Goal: Information Seeking & Learning: Check status

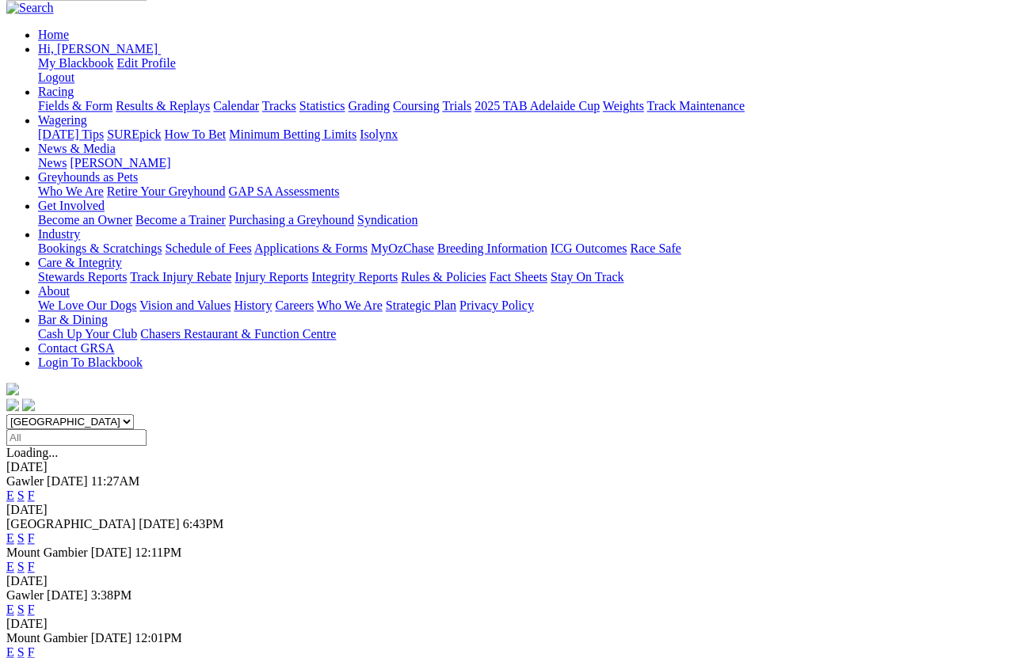
scroll to position [174, 0]
click at [35, 586] on link "F" at bounding box center [31, 609] width 7 height 13
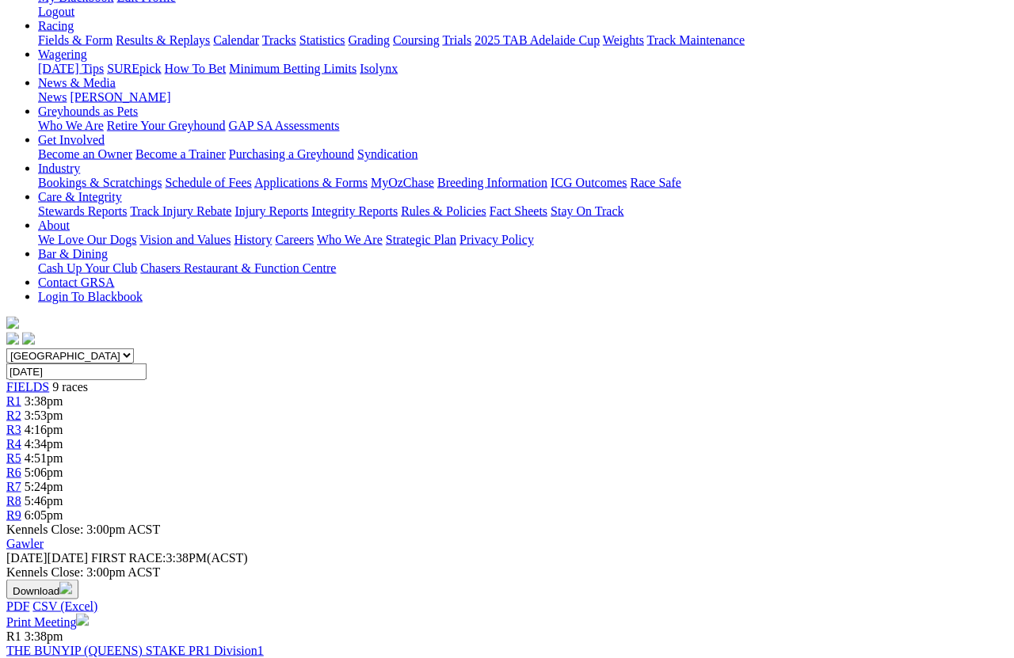
scroll to position [239, 0]
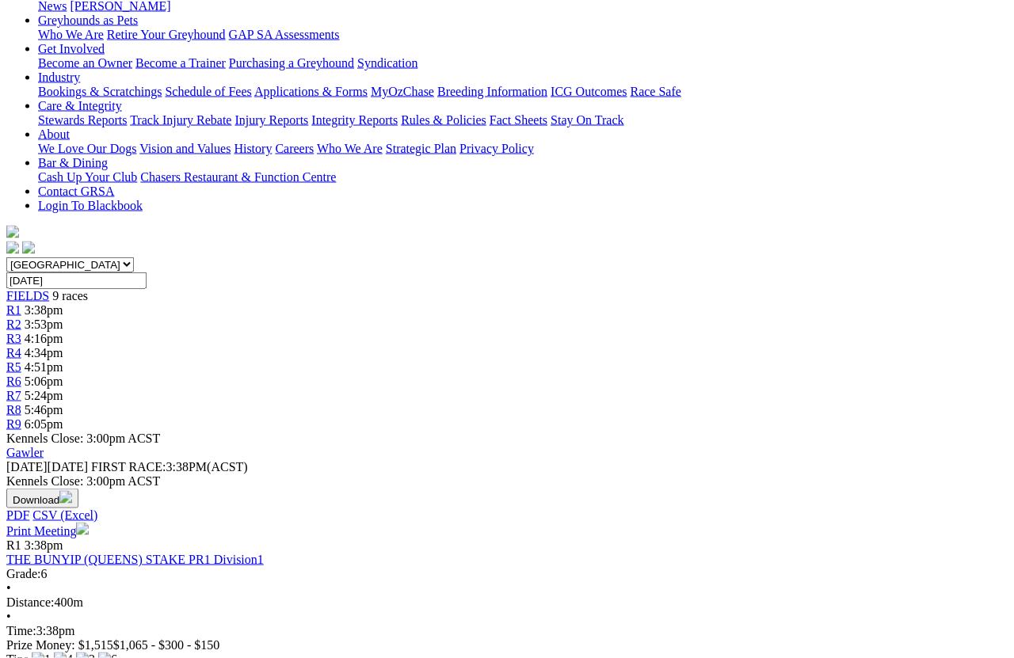
scroll to position [227, 0]
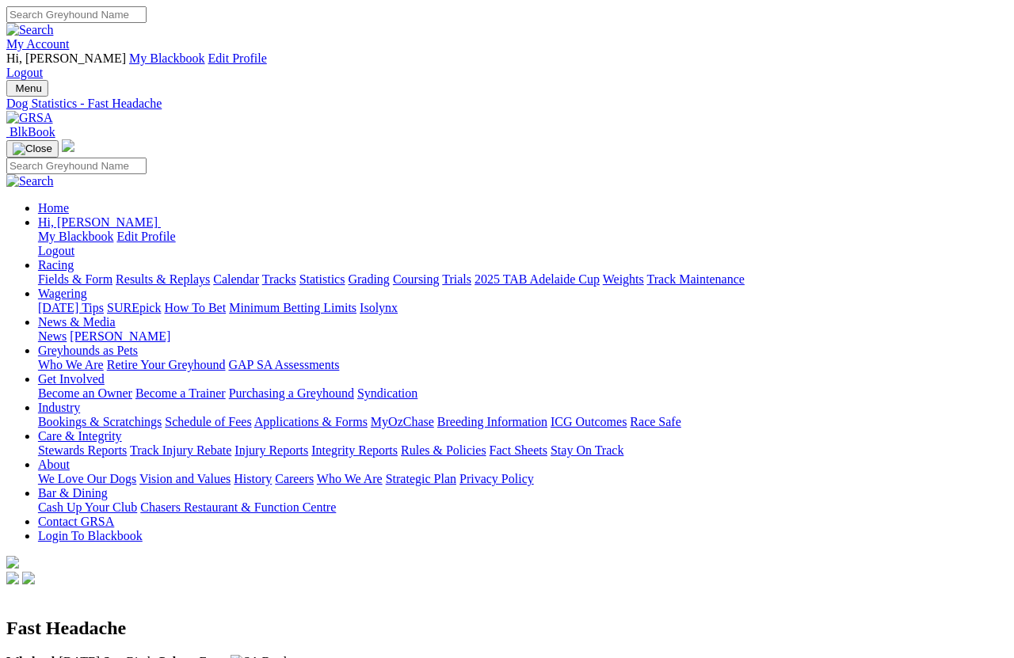
scroll to position [0, 2]
click at [69, 273] on link "Fields & Form" at bounding box center [75, 279] width 74 height 13
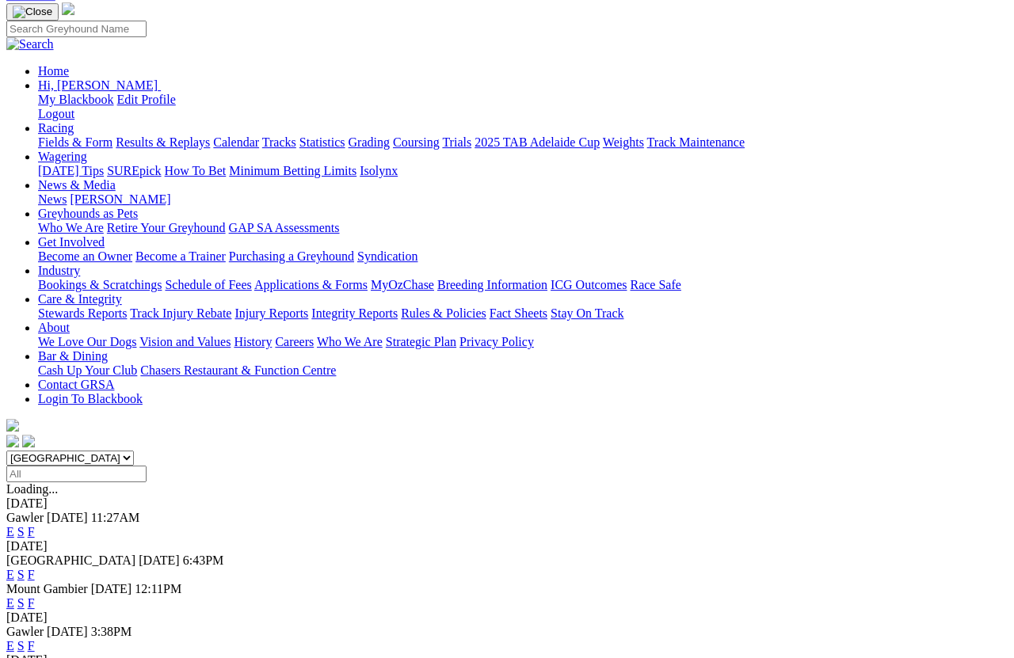
scroll to position [158, 0]
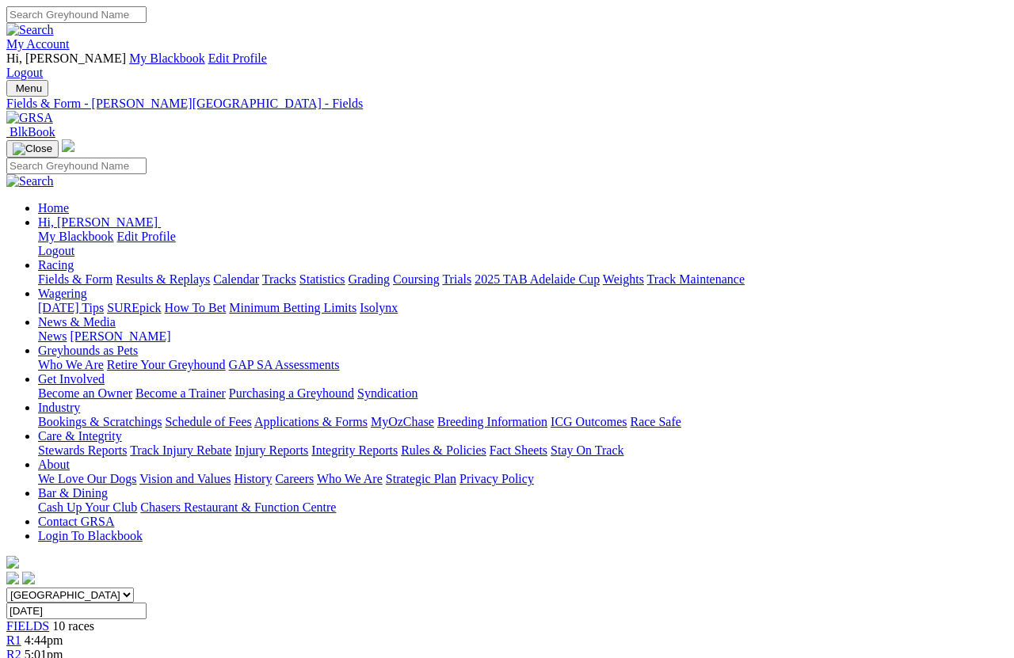
click at [345, 273] on link "Statistics" at bounding box center [322, 279] width 46 height 13
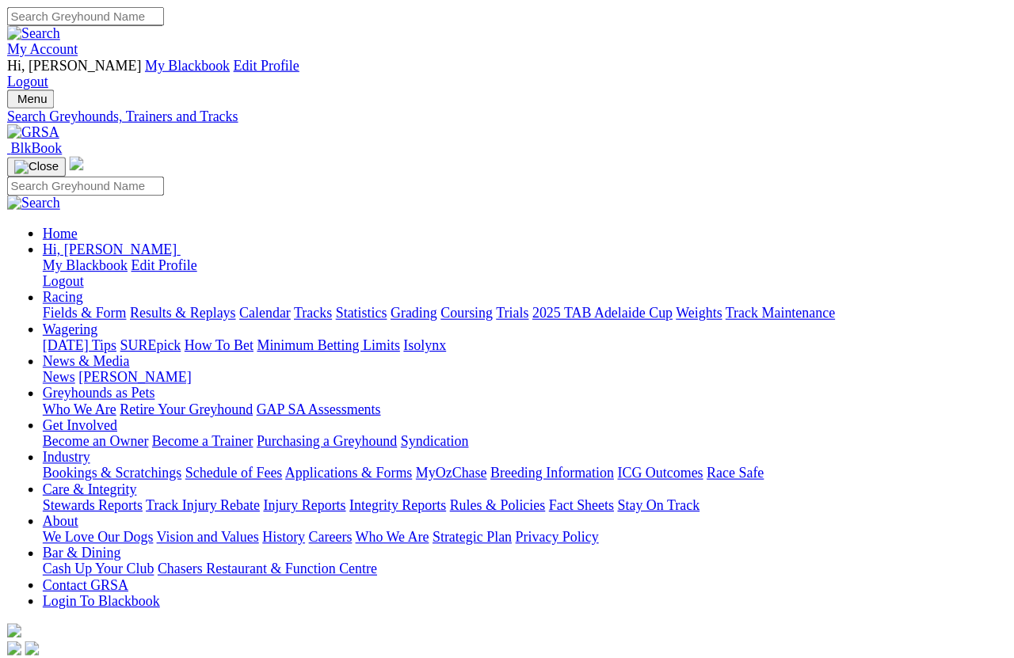
scroll to position [11, 0]
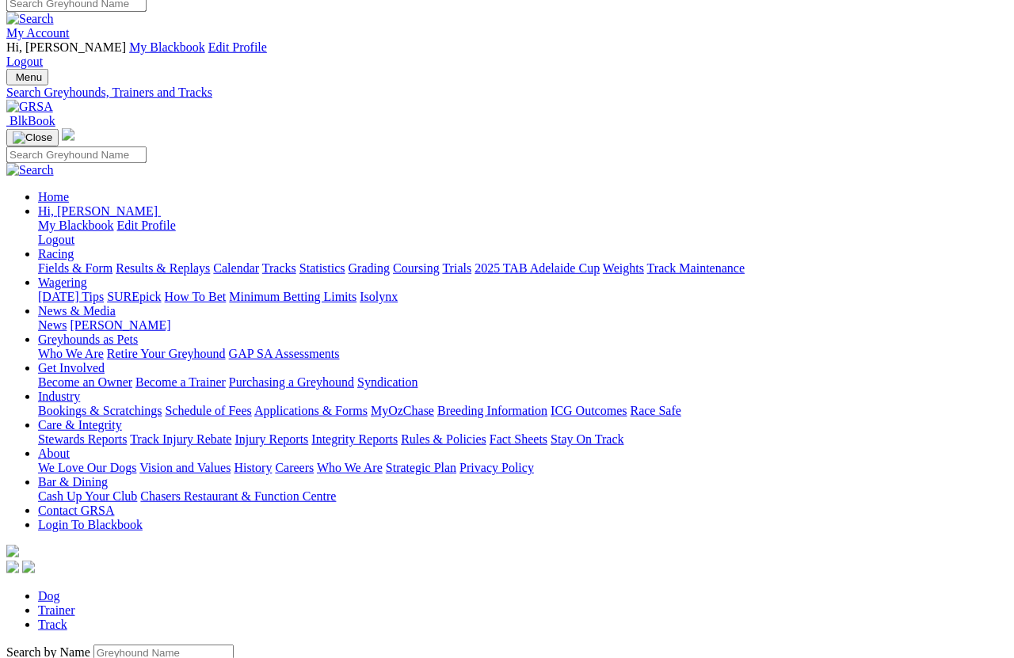
click at [93, 586] on input "Search by Greyhound name" at bounding box center [163, 653] width 140 height 17
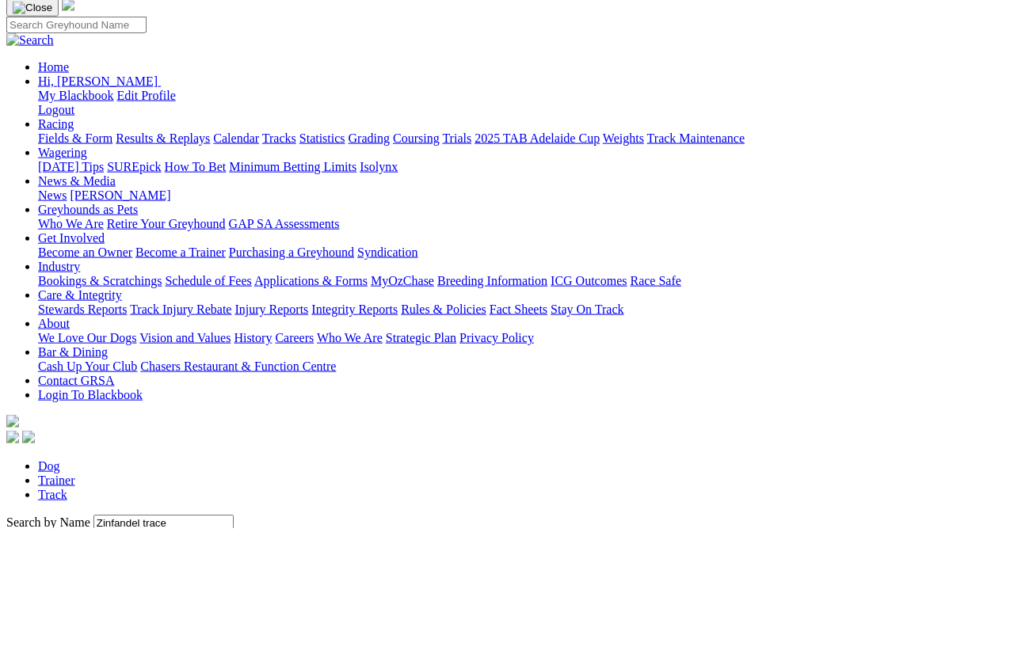
scroll to position [141, 0]
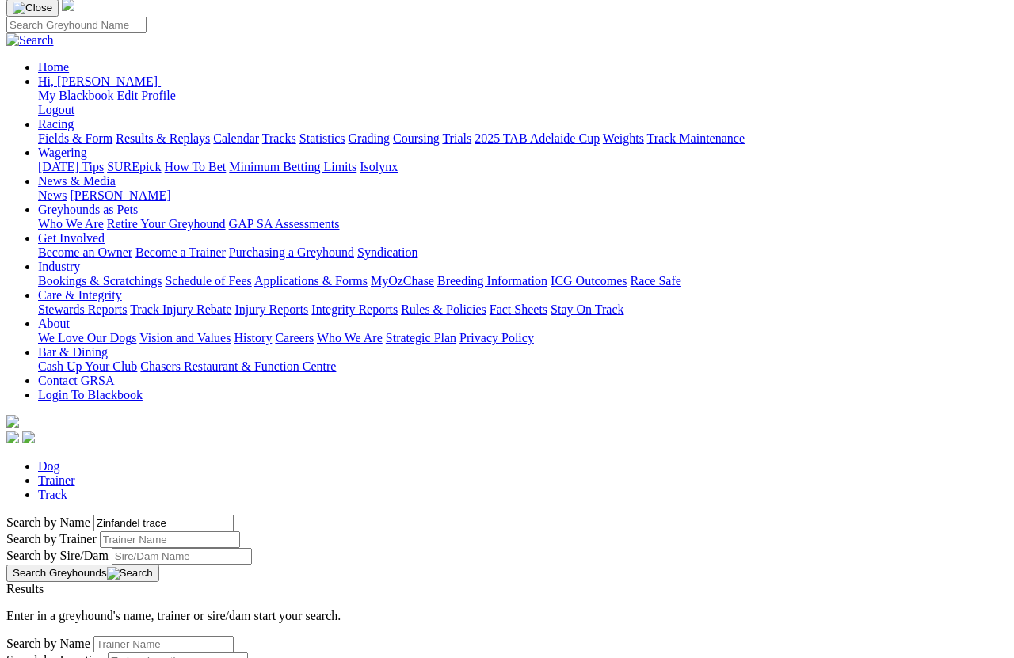
type input "Zinfandel trace"
click at [159, 565] on button "Search Greyhounds" at bounding box center [82, 573] width 153 height 17
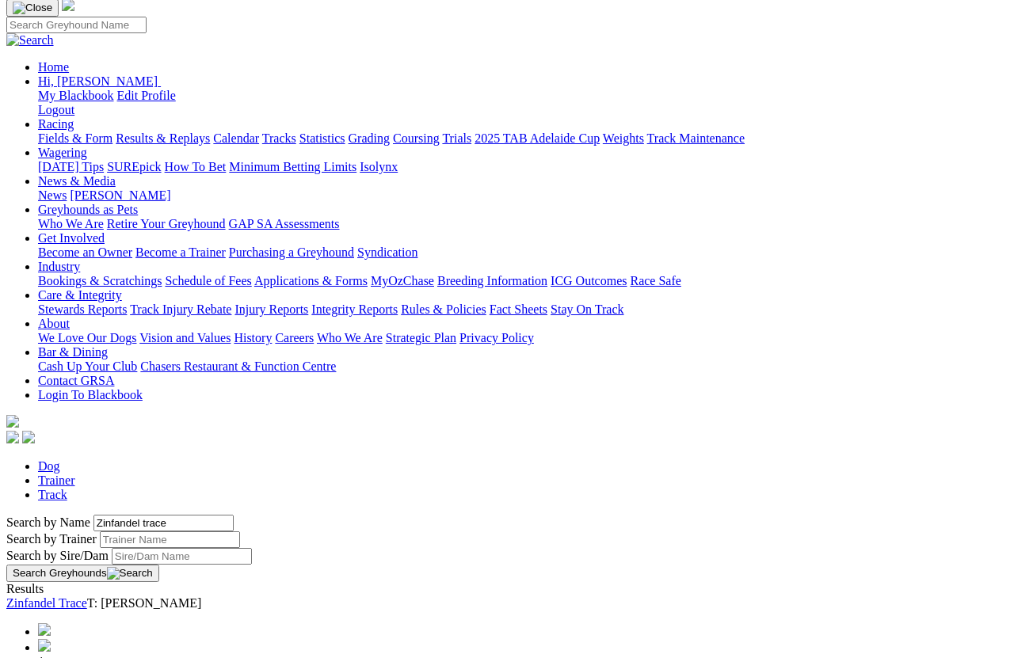
click at [87, 586] on link "Zinfandel Trace" at bounding box center [46, 603] width 81 height 13
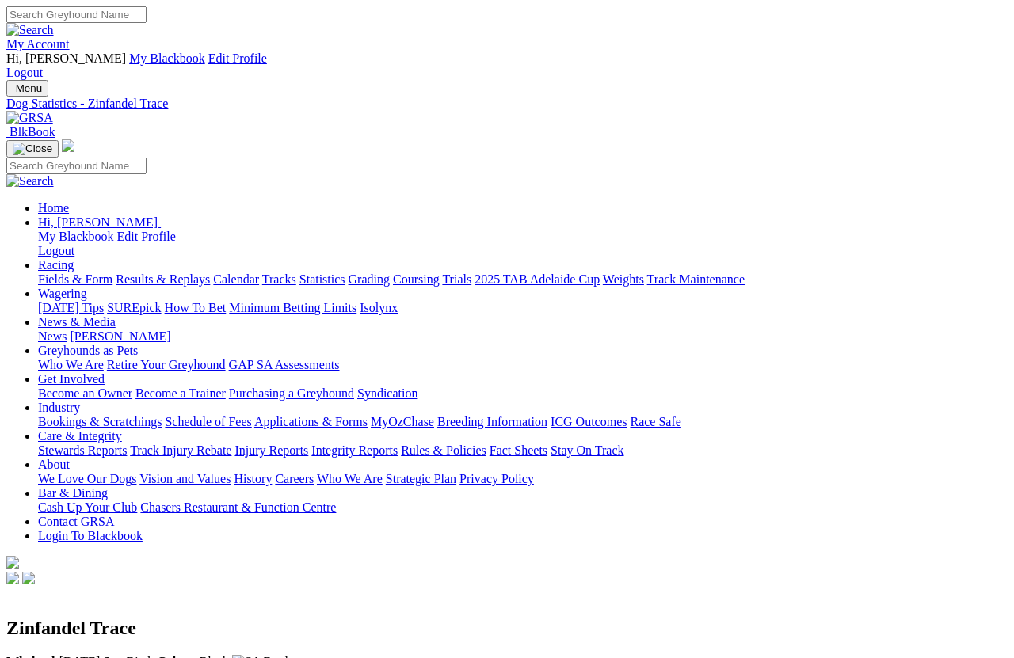
click at [183, 273] on link "Results & Replays" at bounding box center [163, 279] width 94 height 13
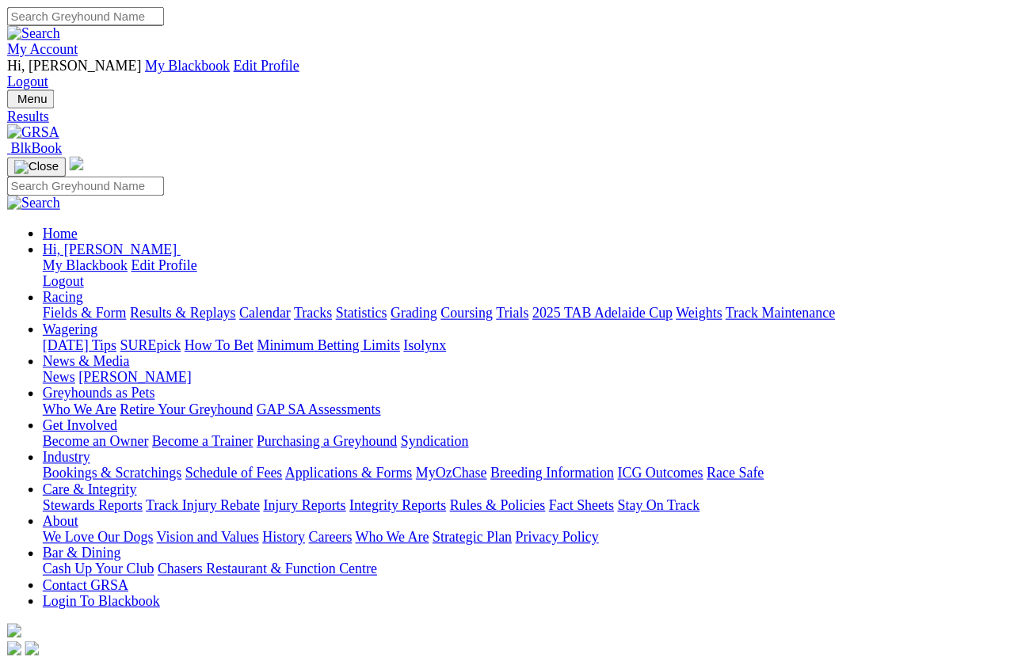
scroll to position [11, 0]
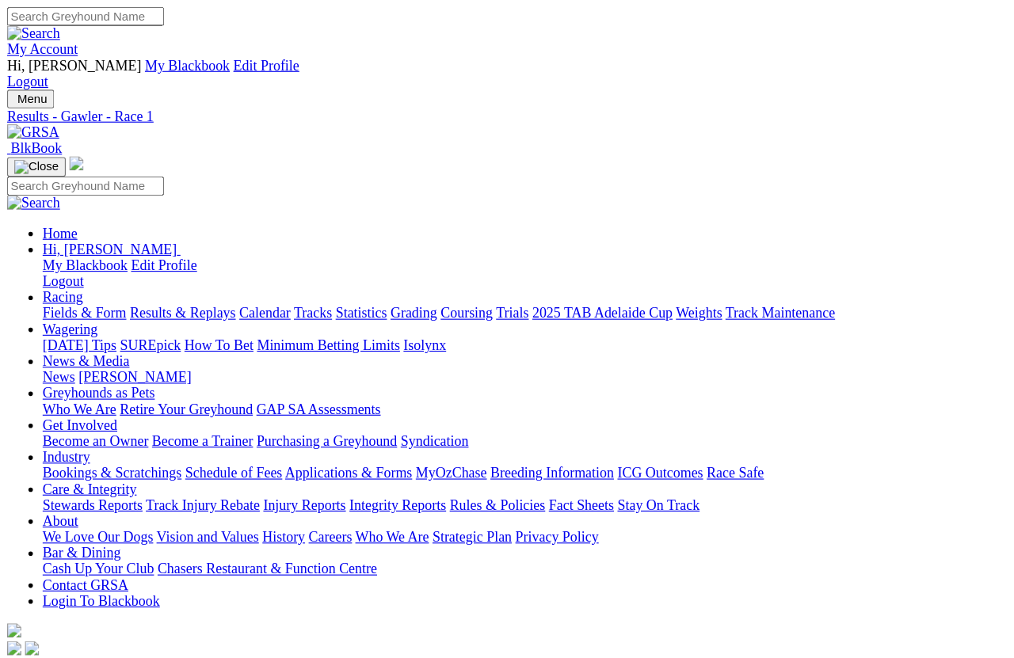
scroll to position [11, 0]
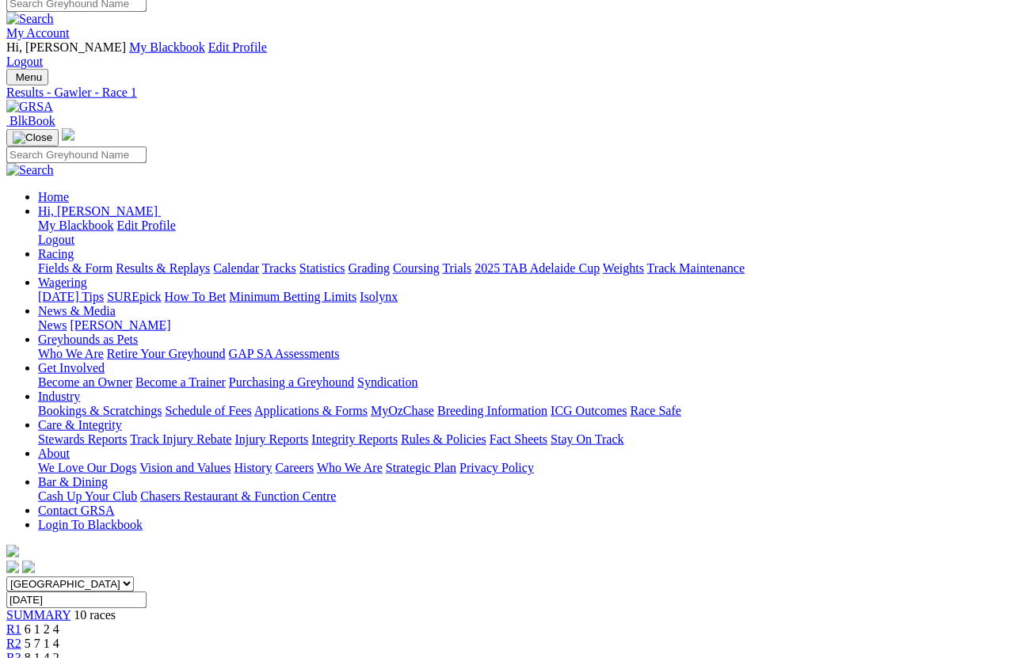
click at [21, 586] on span "R2" at bounding box center [13, 643] width 15 height 13
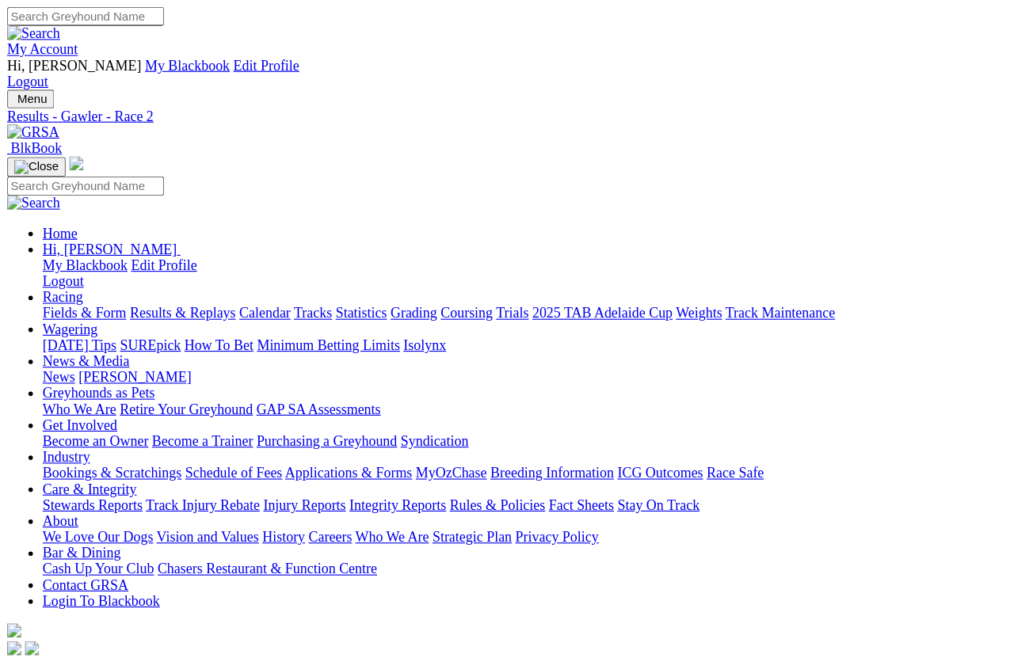
scroll to position [11, 0]
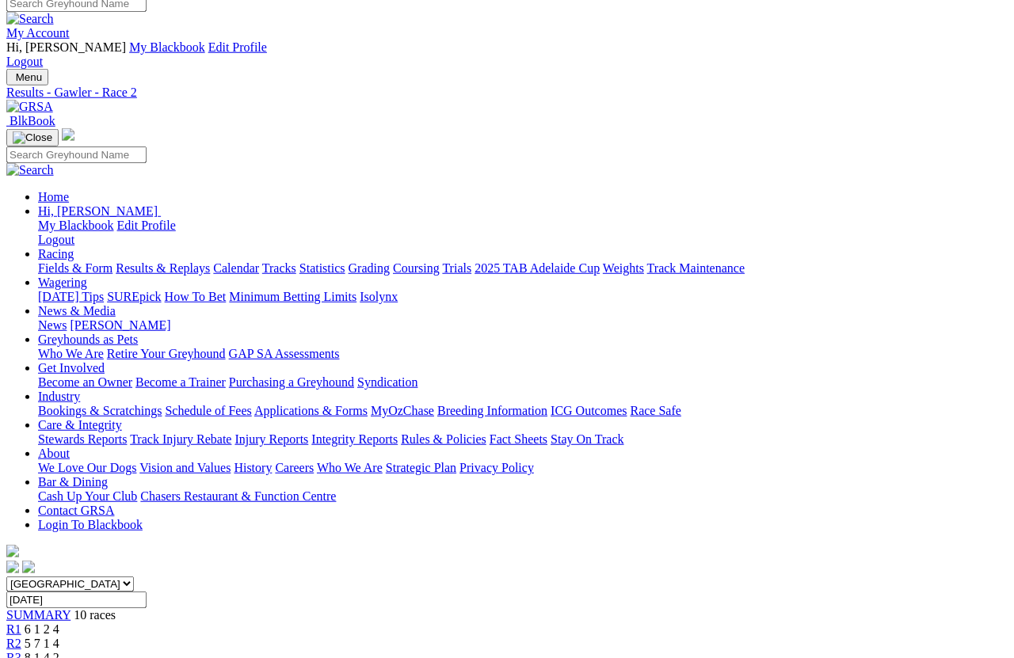
click at [21, 586] on link "R3" at bounding box center [13, 657] width 15 height 13
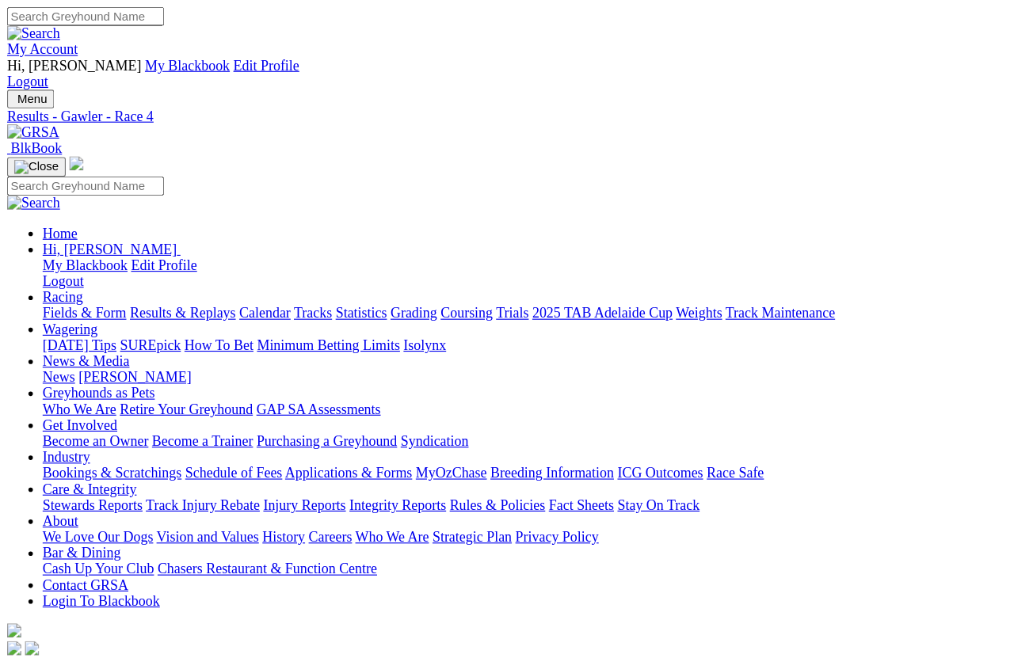
scroll to position [11, 0]
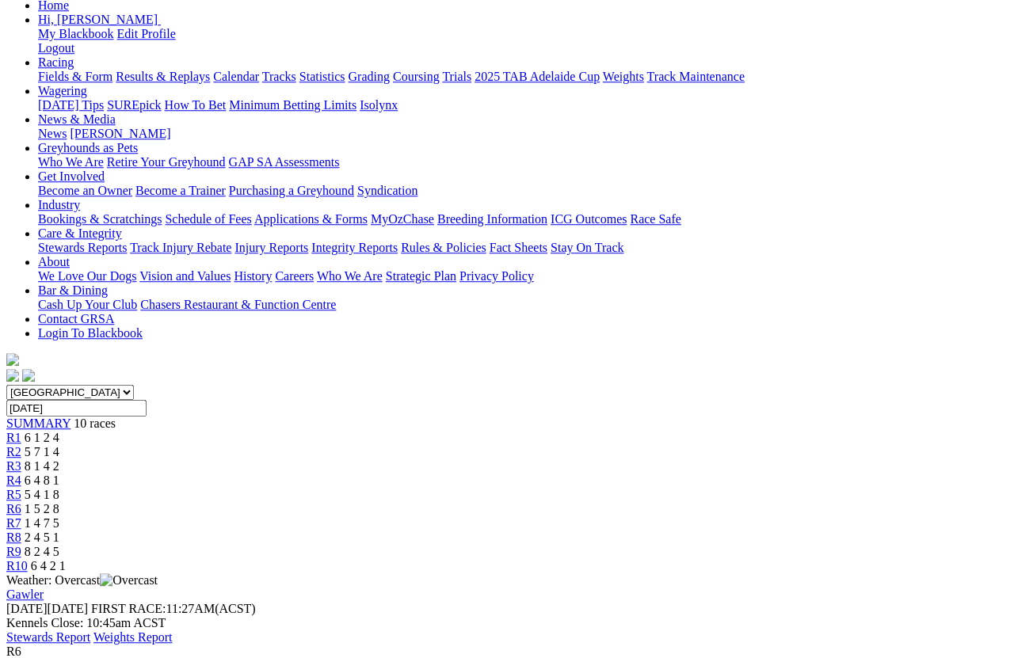
scroll to position [203, 0]
click at [59, 517] on span "1 4 7 5" at bounding box center [42, 523] width 35 height 13
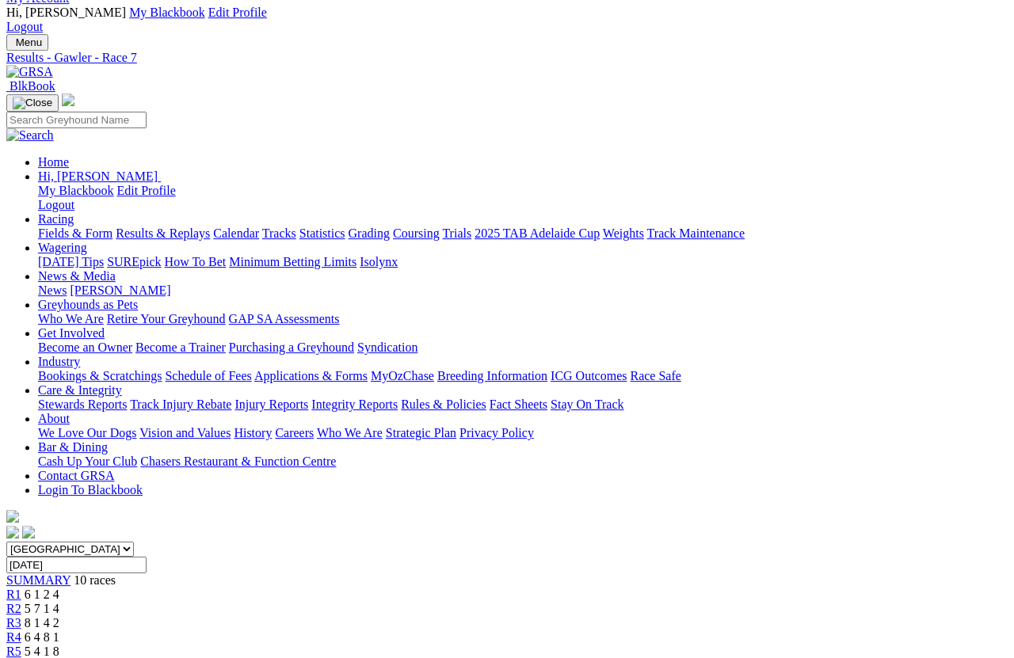
scroll to position [46, 0]
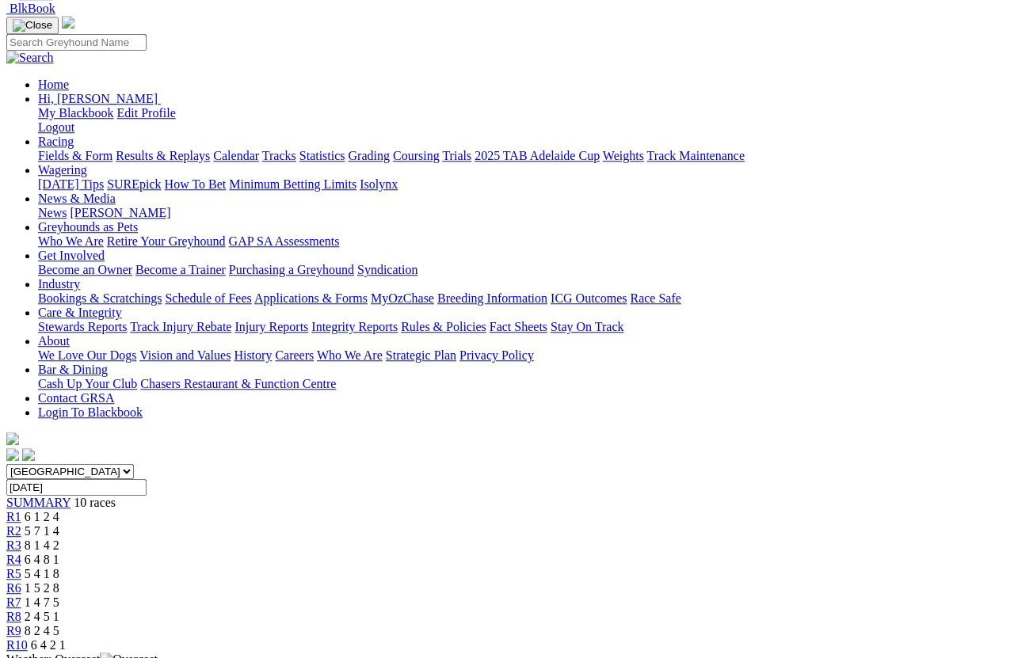
scroll to position [124, 0]
click at [28, 586] on link "R10" at bounding box center [16, 645] width 21 height 13
